Goal: Navigation & Orientation: Find specific page/section

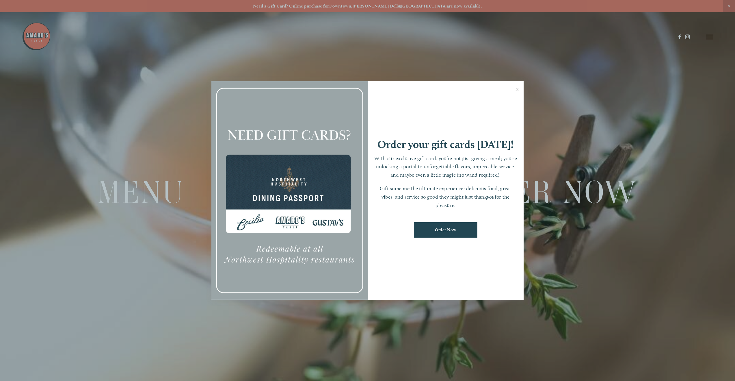
click at [709, 40] on div at bounding box center [367, 190] width 735 height 381
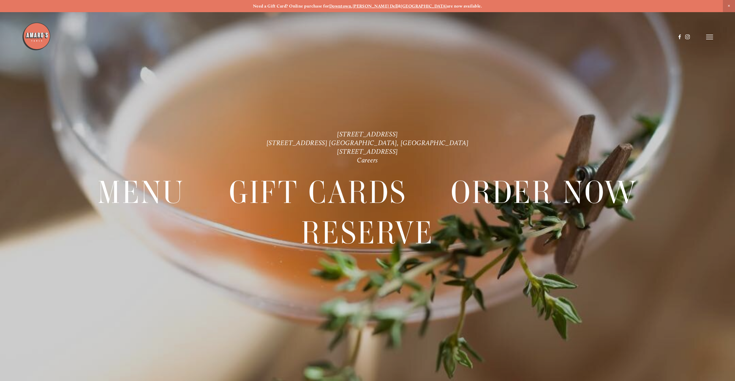
click at [709, 39] on icon at bounding box center [709, 36] width 7 height 5
click at [581, 38] on div "Menu" at bounding box center [580, 37] width 18 height 5
click at [575, 38] on span "Menu" at bounding box center [577, 36] width 12 height 5
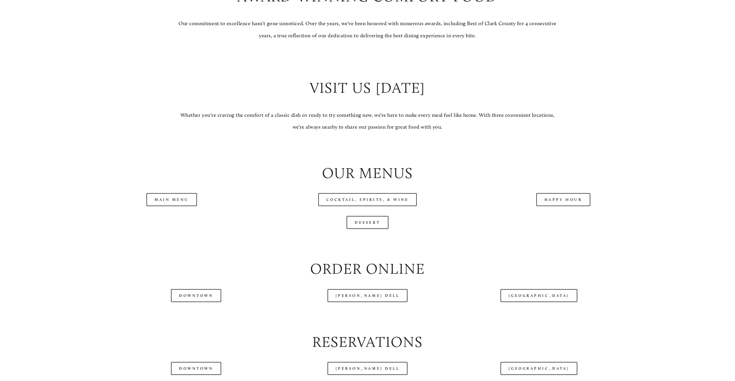
scroll to position [653, 0]
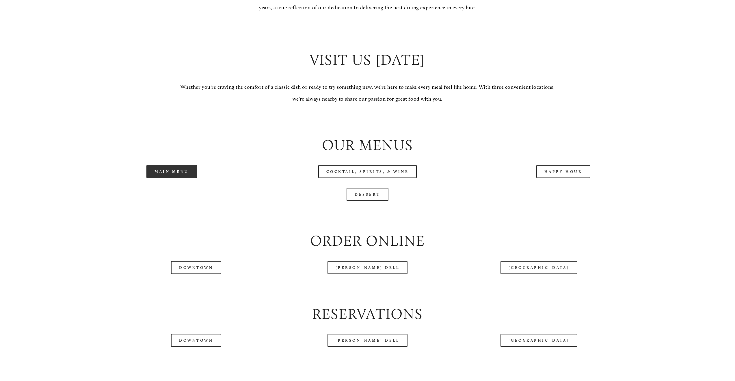
click at [172, 178] on link "Main Menu" at bounding box center [171, 171] width 51 height 13
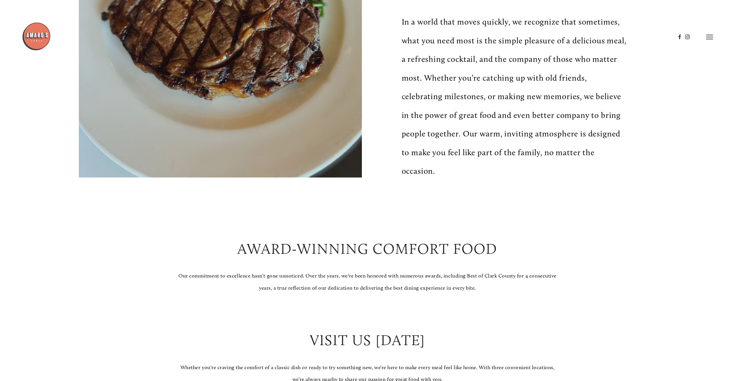
scroll to position [0, 0]
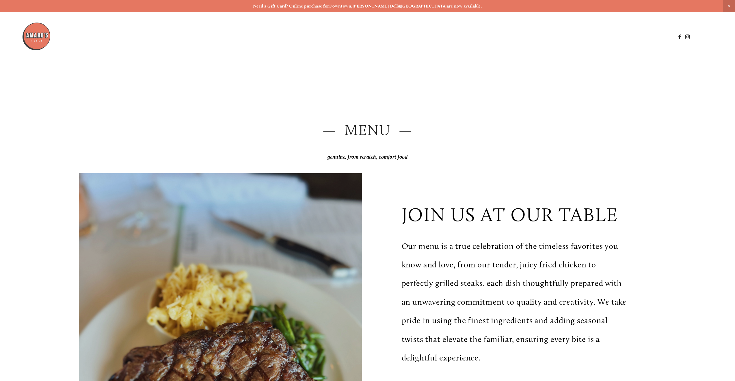
click at [41, 43] on img at bounding box center [36, 36] width 29 height 29
